Goal: Register for event/course

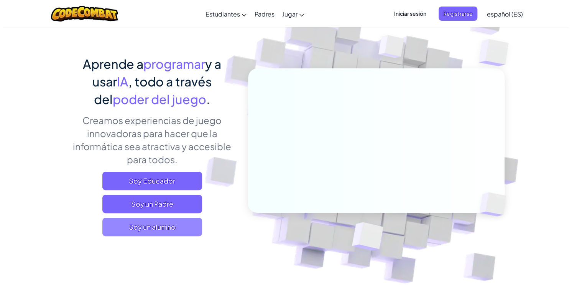
scroll to position [38, 0]
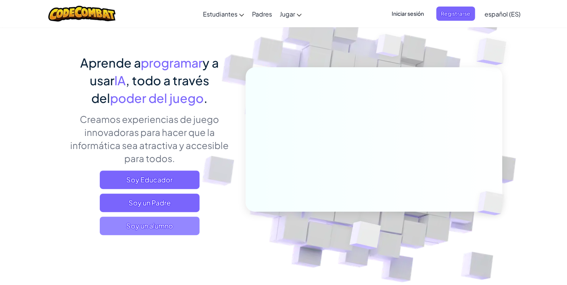
click at [152, 225] on span "Soy un alumno" at bounding box center [150, 225] width 100 height 18
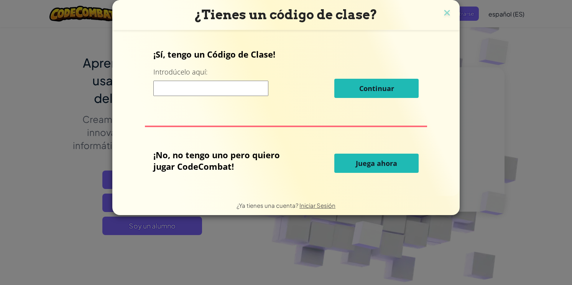
click at [233, 90] on input at bounding box center [210, 88] width 115 height 15
click at [447, 13] on img at bounding box center [447, 14] width 10 height 12
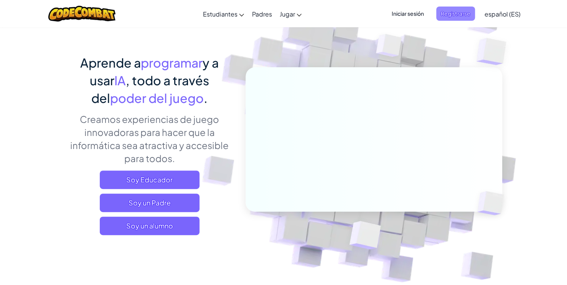
click at [466, 18] on span "Registrarse" at bounding box center [455, 14] width 39 height 14
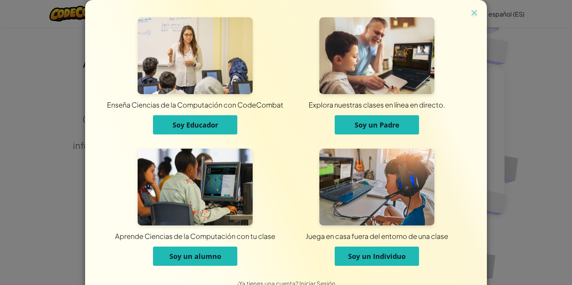
click at [214, 256] on span "Soy un alumno" at bounding box center [195, 255] width 52 height 9
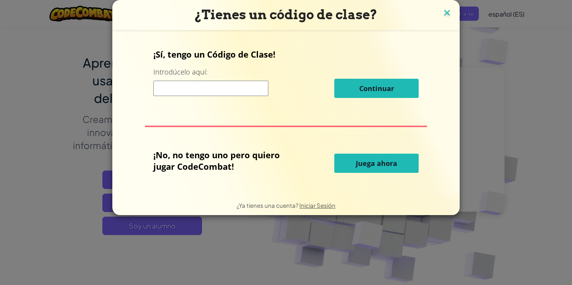
click at [447, 12] on img at bounding box center [447, 14] width 10 height 12
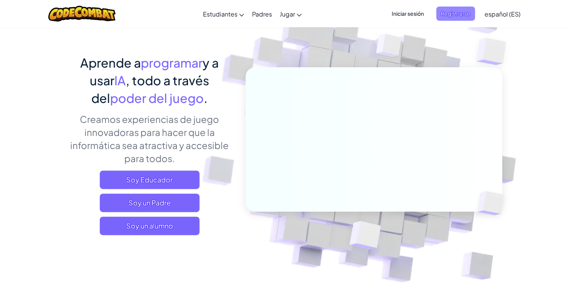
click at [457, 16] on span "Registrarse" at bounding box center [455, 14] width 39 height 14
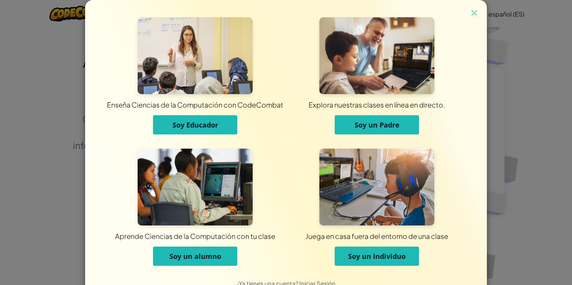
click at [392, 261] on button "Soy un Individuo" at bounding box center [377, 255] width 84 height 19
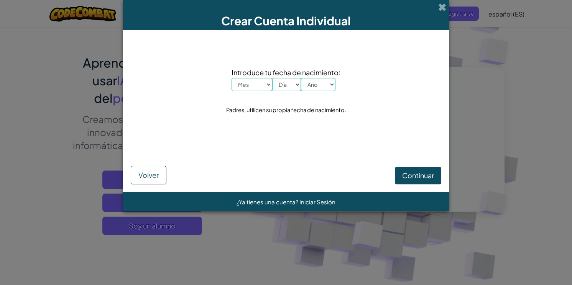
click at [258, 90] on select "Mes Enero Febrero Órdenes de marcha [PERSON_NAME] [PERSON_NAME] Octubre Noviemb…" at bounding box center [252, 84] width 41 height 13
select select "6"
click at [232, 78] on select "Mes Enero Febrero Órdenes de marcha [PERSON_NAME] [PERSON_NAME] Octubre Noviemb…" at bounding box center [252, 84] width 41 height 13
click at [283, 82] on select "Día 1 2 3 4 5 6 7 8 9 10 11 12 13 14 15 16 17 18 19 20 21 22 23 24 25 26 27 28 …" at bounding box center [286, 84] width 29 height 13
select select "24"
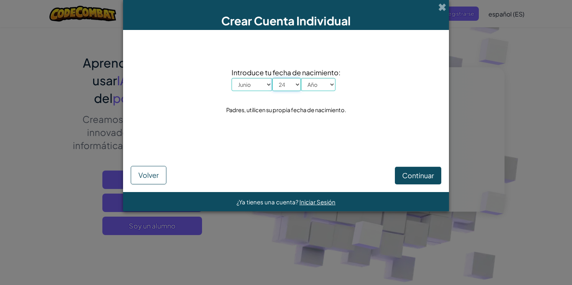
click at [272, 78] on select "Día 1 2 3 4 5 6 7 8 9 10 11 12 13 14 15 16 17 18 19 20 21 22 23 24 25 26 27 28 …" at bounding box center [286, 84] width 29 height 13
click at [315, 90] on select "Año 2025 2024 2023 2022 2021 2020 2019 2018 2017 2016 2015 2014 2013 2012 2011 …" at bounding box center [318, 84] width 35 height 13
select select "2006"
click at [301, 78] on select "Año 2025 2024 2023 2022 2021 2020 2019 2018 2017 2016 2015 2014 2013 2012 2011 …" at bounding box center [318, 84] width 35 height 13
click at [407, 183] on button "Continuar" at bounding box center [418, 175] width 46 height 18
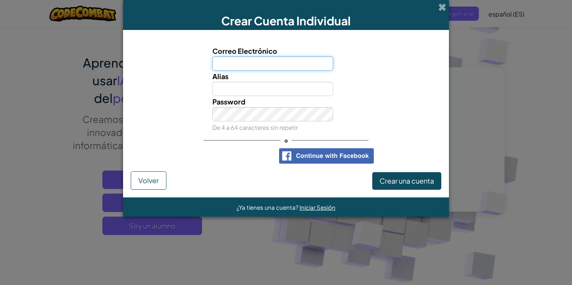
click at [300, 70] on input "Correo Electrónico" at bounding box center [272, 63] width 121 height 14
type input "[EMAIL_ADDRESS][DOMAIN_NAME]"
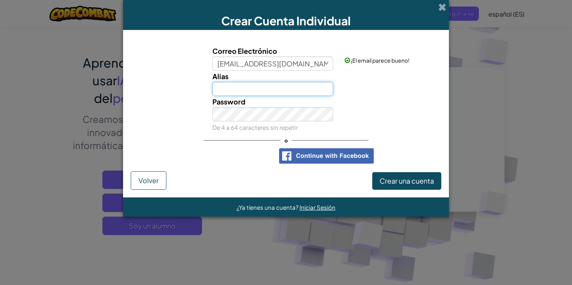
click at [281, 82] on input "Alias" at bounding box center [272, 89] width 121 height 14
type input "A"
type input "Erick2406"
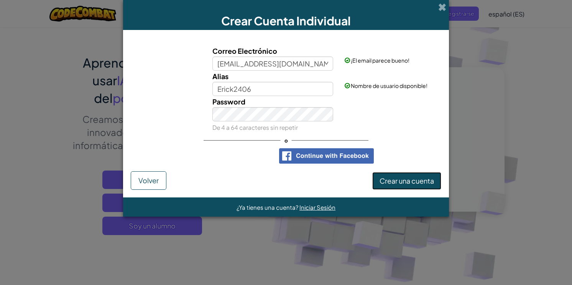
click at [398, 185] on button "Crear una cuenta" at bounding box center [406, 181] width 69 height 18
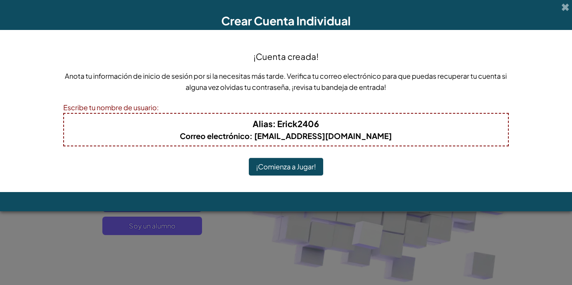
click at [288, 171] on button "¡Comienza a Jugar!" at bounding box center [286, 167] width 74 height 18
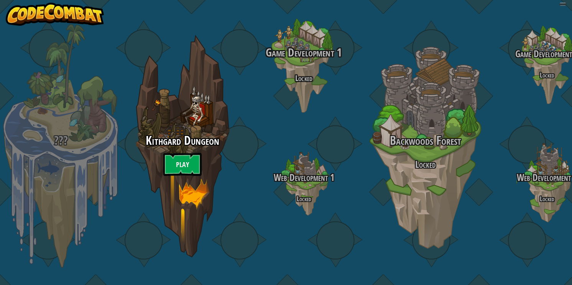
select select "es-ES"
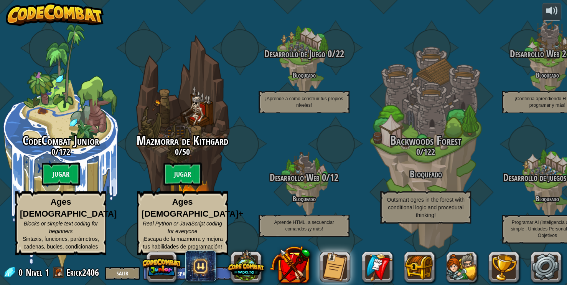
drag, startPoint x: 239, startPoint y: 6, endPoint x: 452, endPoint y: 15, distance: 212.6
click at [452, 15] on div "CodeCombat Junior 0 / 172 Jugar Ages 5-8 Blocks or simple text coding for begin…" at bounding box center [283, 142] width 567 height 285
click at [132, 275] on button "Salir" at bounding box center [122, 272] width 35 height 13
